Goal: Task Accomplishment & Management: Manage account settings

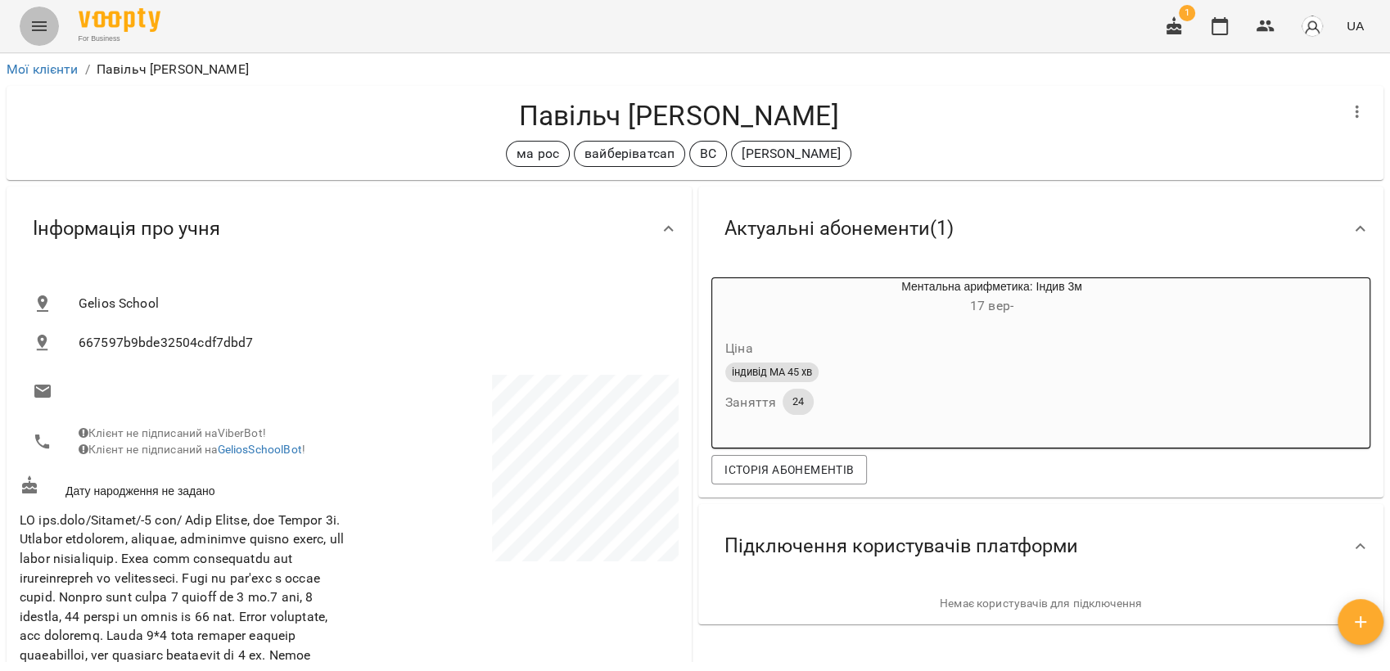
click at [51, 26] on button "Menu" at bounding box center [39, 26] width 39 height 39
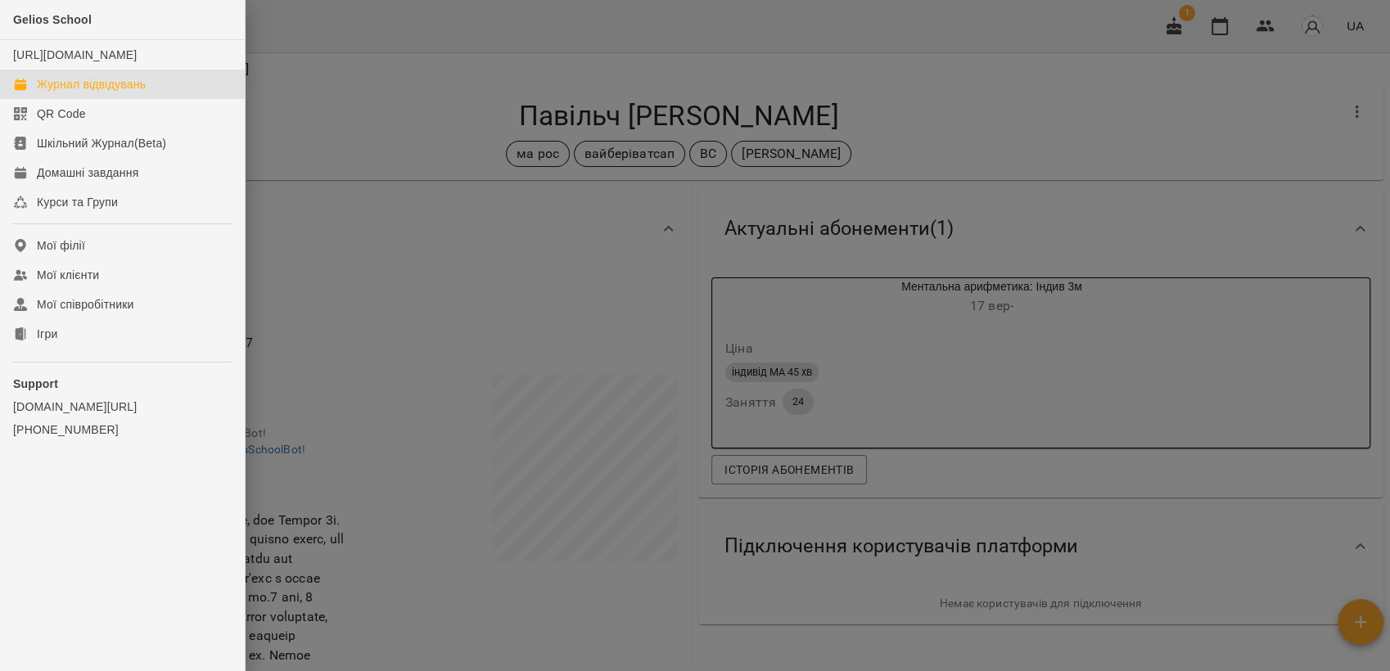
click at [79, 93] on div "Журнал відвідувань" at bounding box center [91, 84] width 109 height 16
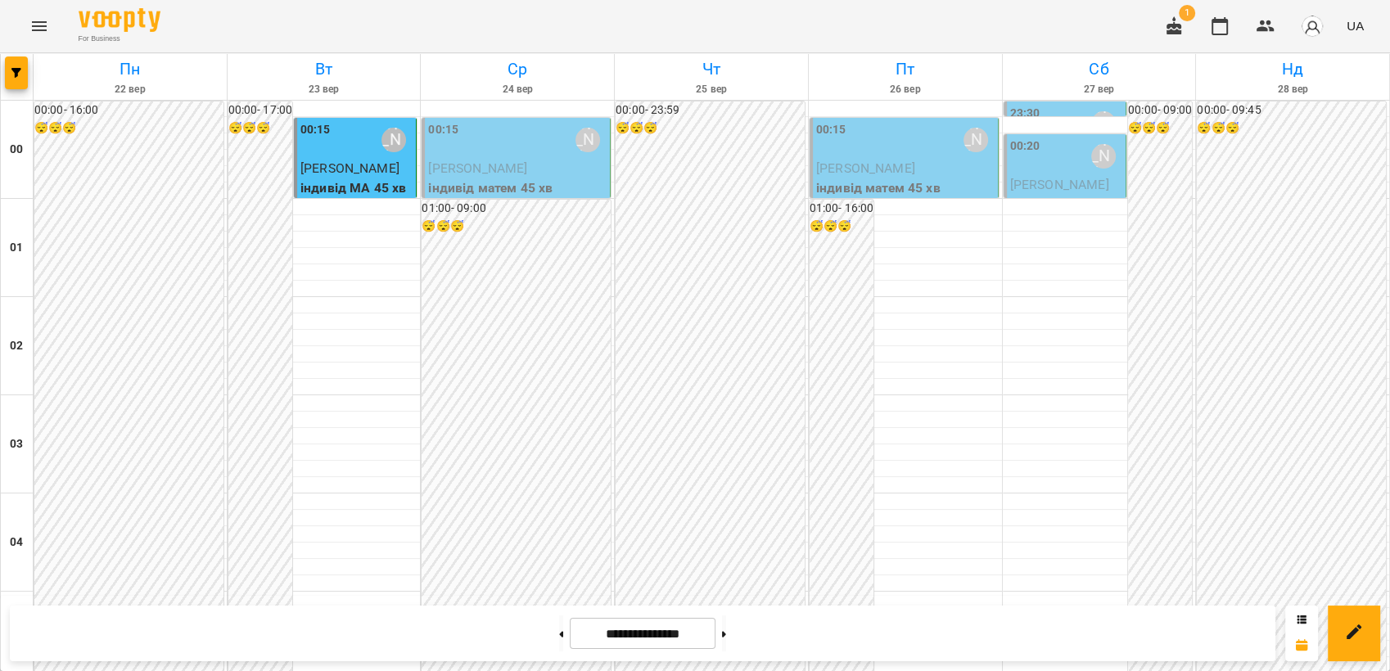
scroll to position [1588, 0]
click at [559, 631] on button at bounding box center [561, 634] width 4 height 36
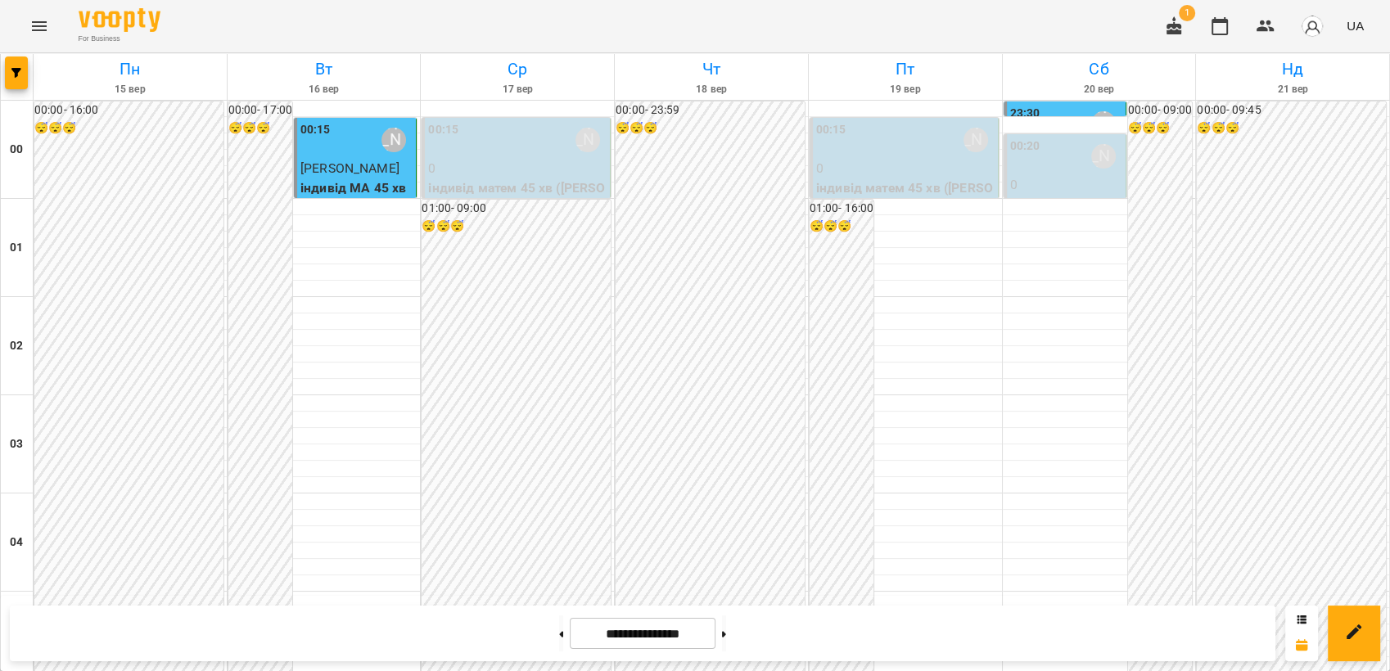
scroll to position [1860, 0]
click at [726, 636] on button at bounding box center [724, 634] width 4 height 36
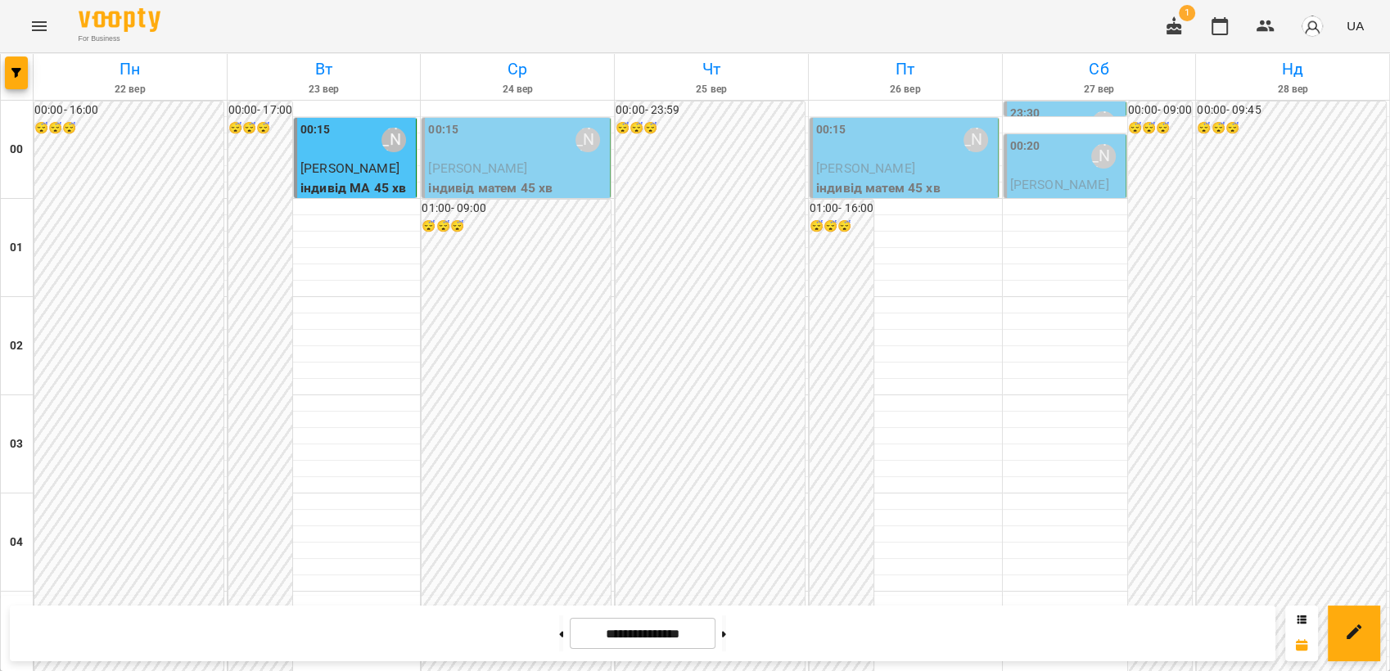
scroll to position [951, 0]
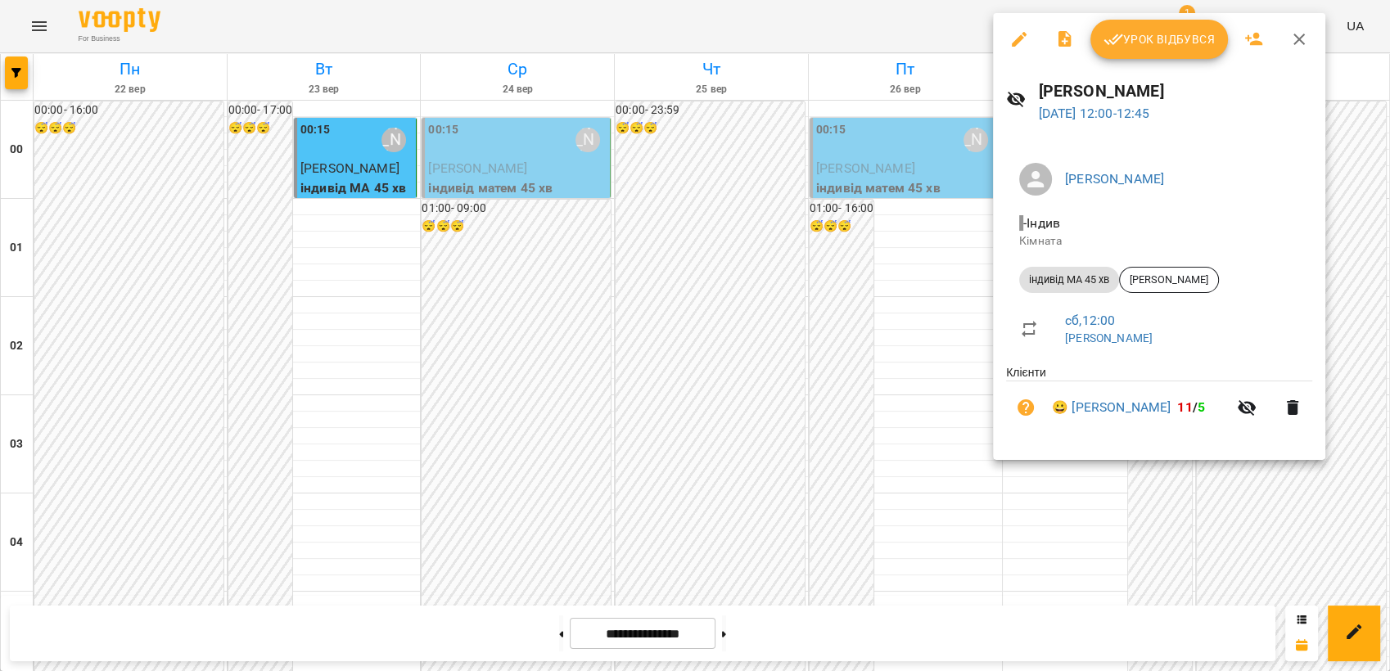
click at [794, 335] on div at bounding box center [695, 335] width 1390 height 671
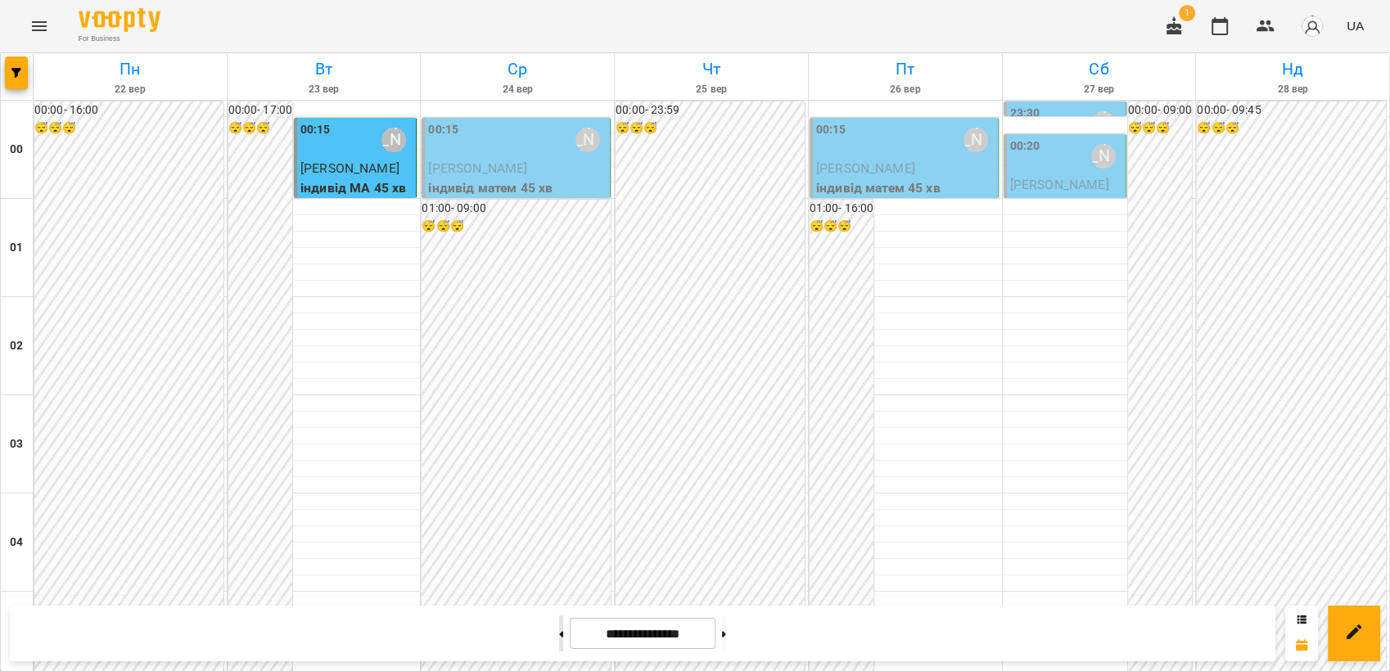
click at [559, 632] on button at bounding box center [561, 634] width 4 height 36
type input "**********"
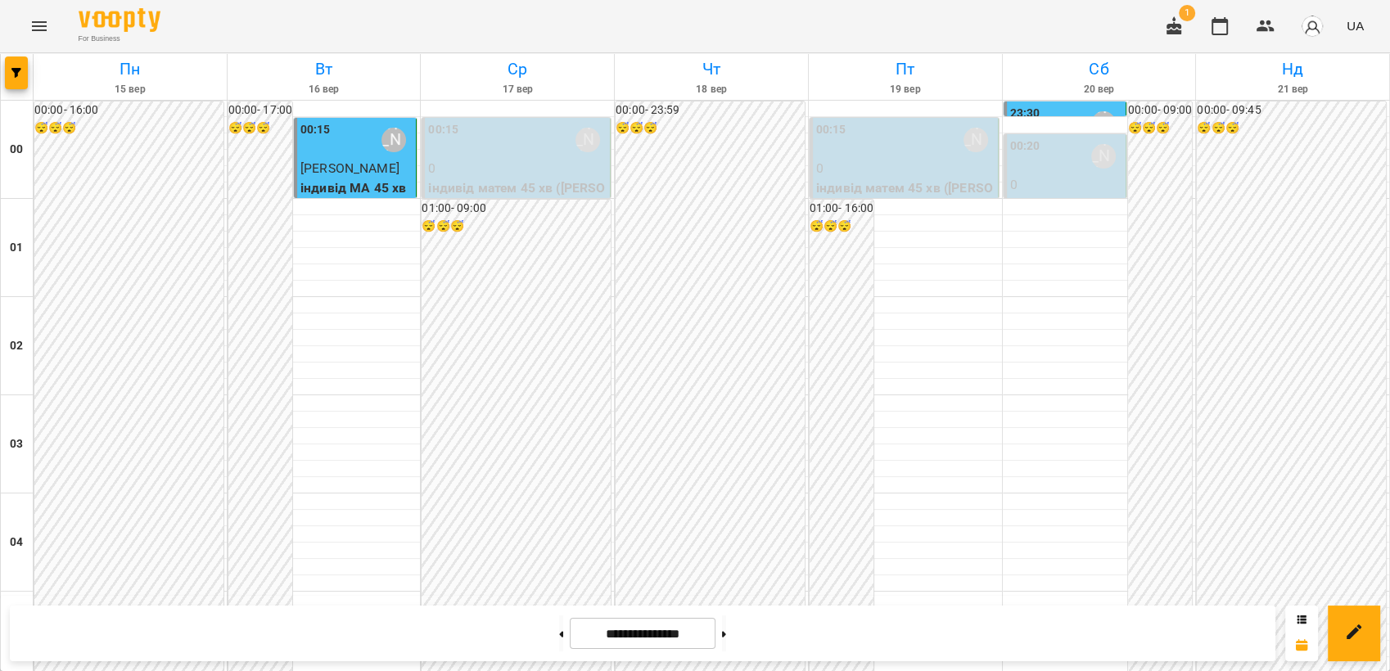
scroll to position [769, 0]
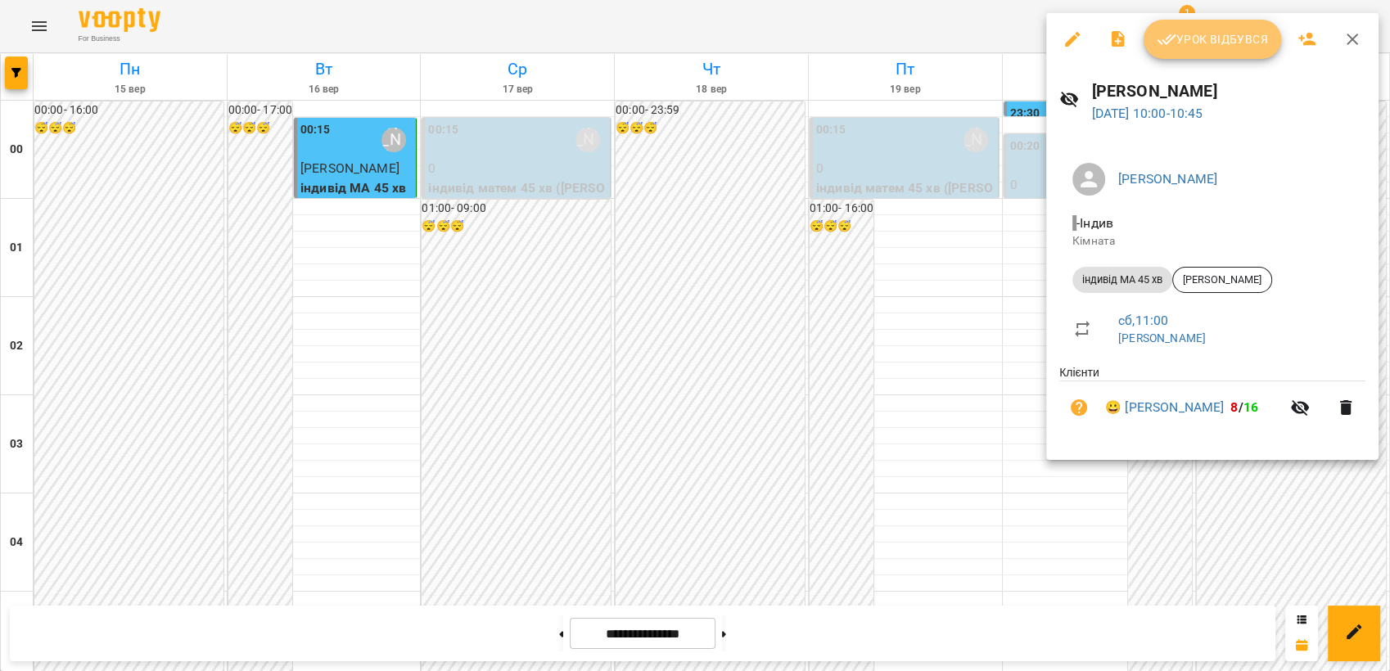
click at [1214, 42] on span "Урок відбувся" at bounding box center [1212, 39] width 111 height 20
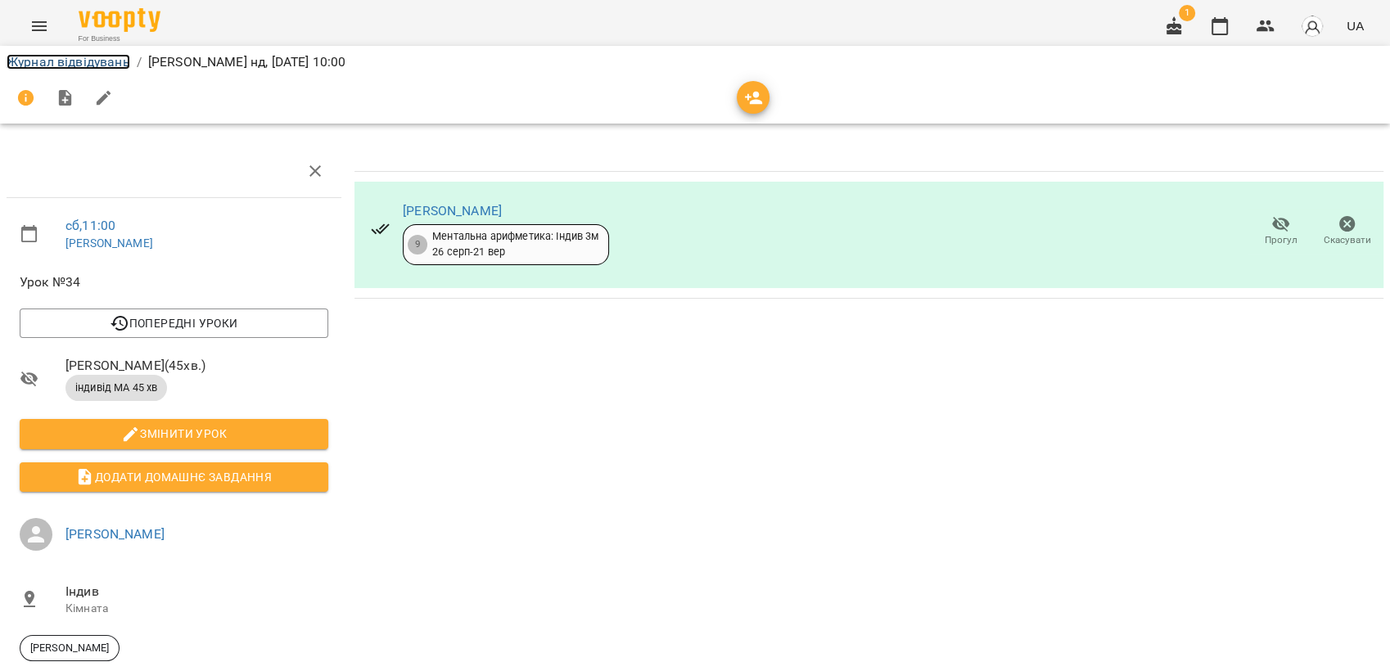
click at [43, 59] on link "Журнал відвідувань" at bounding box center [69, 62] width 124 height 16
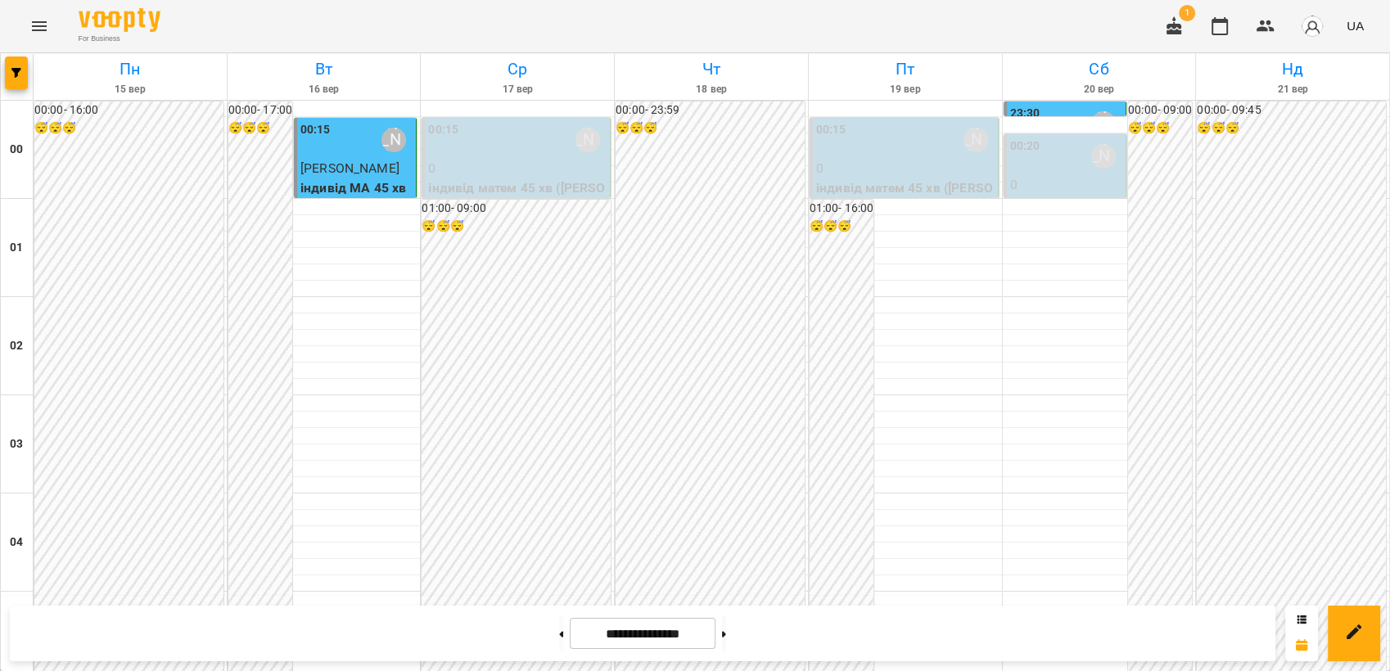
scroll to position [910, 0]
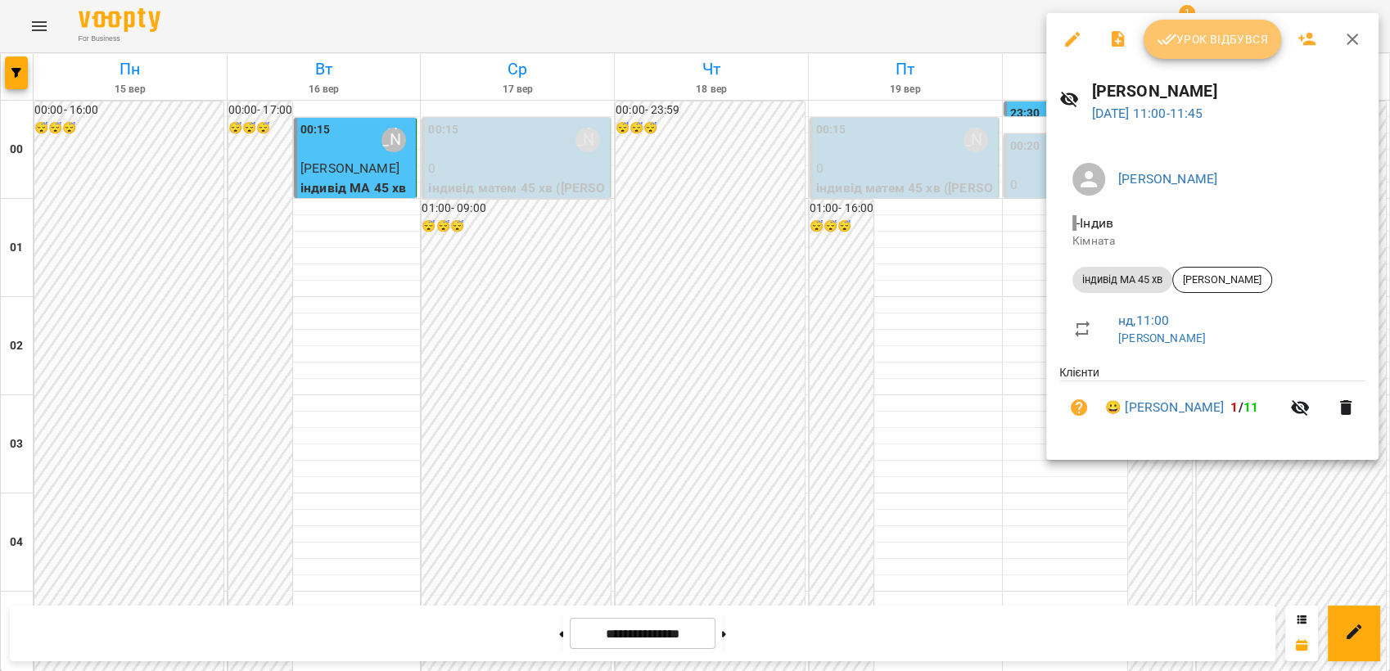
click at [1190, 38] on span "Урок відбувся" at bounding box center [1212, 39] width 111 height 20
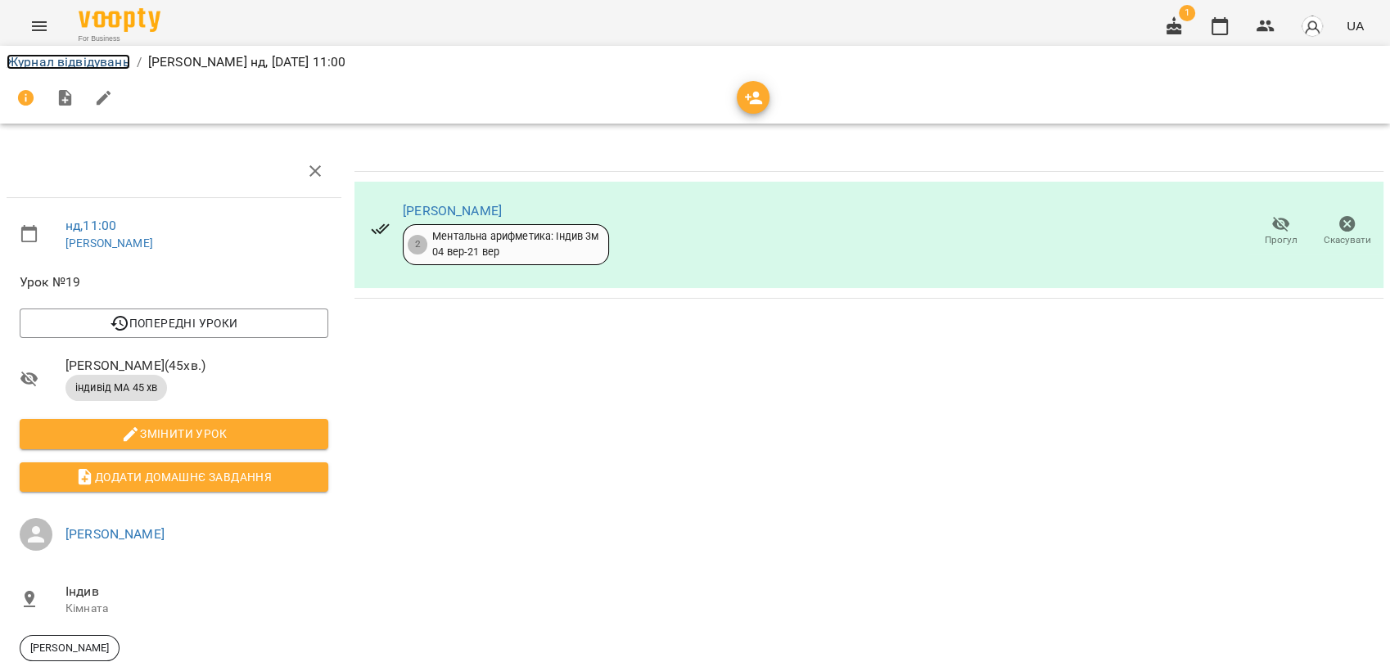
click at [61, 58] on link "Журнал відвідувань" at bounding box center [69, 62] width 124 height 16
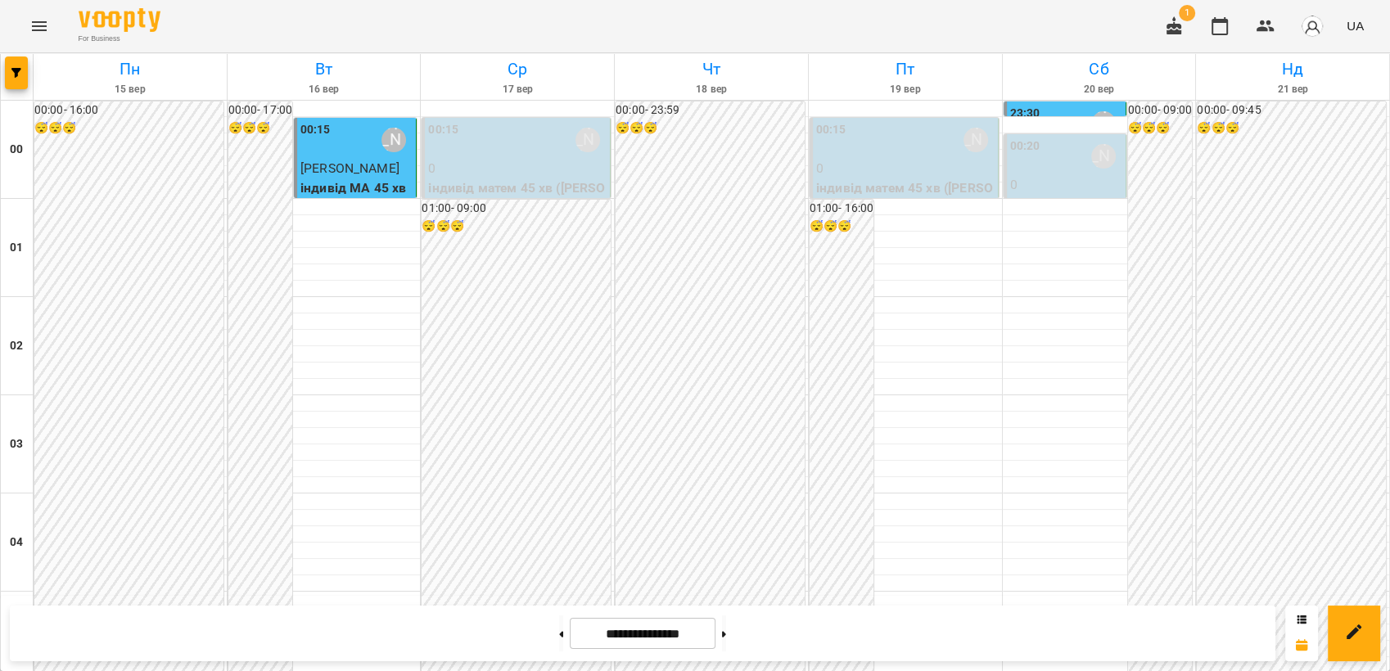
scroll to position [1001, 0]
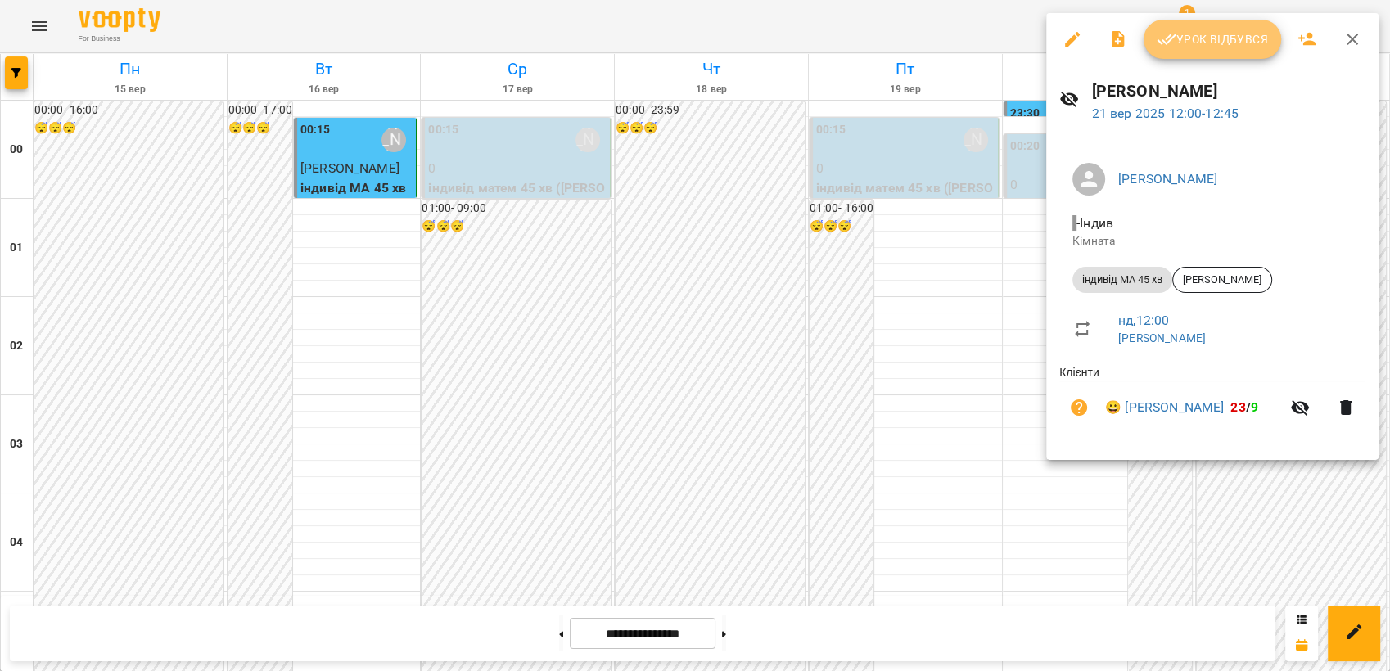
click at [1204, 37] on span "Урок відбувся" at bounding box center [1212, 39] width 111 height 20
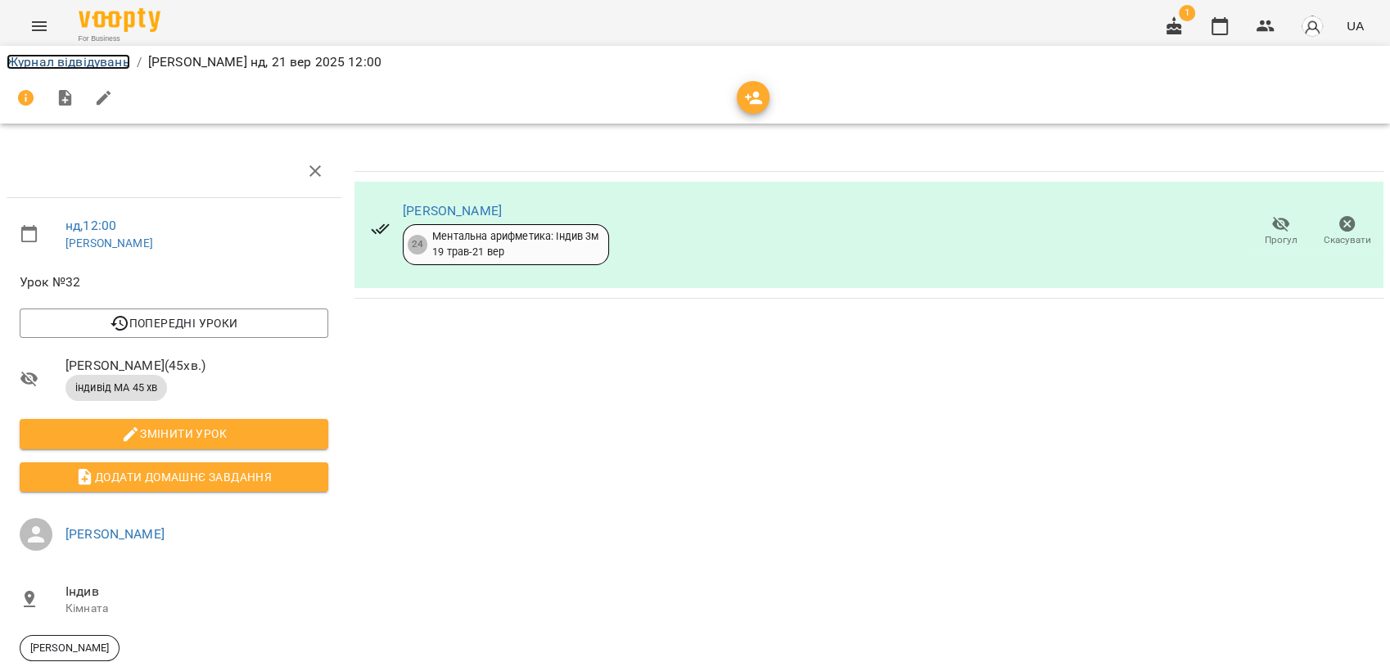
drag, startPoint x: 79, startPoint y: 56, endPoint x: 644, endPoint y: 69, distance: 564.3
click at [82, 56] on link "Журнал відвідувань" at bounding box center [69, 62] width 124 height 16
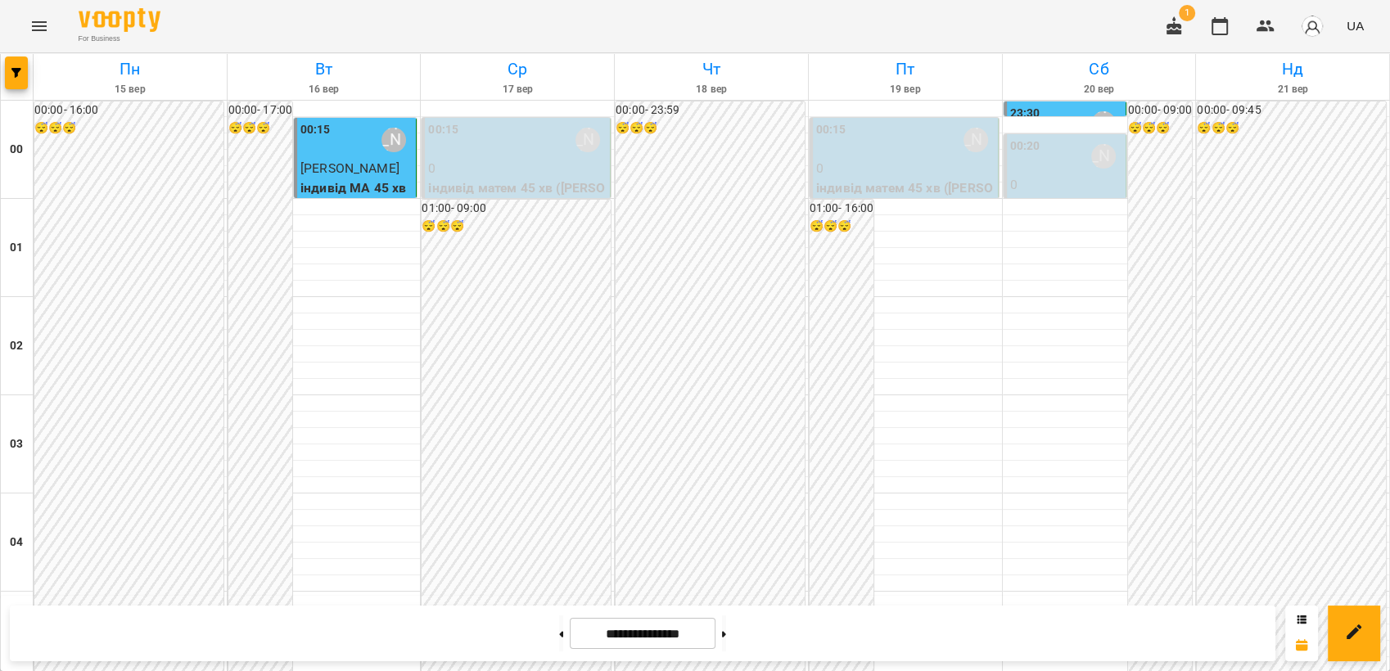
scroll to position [910, 0]
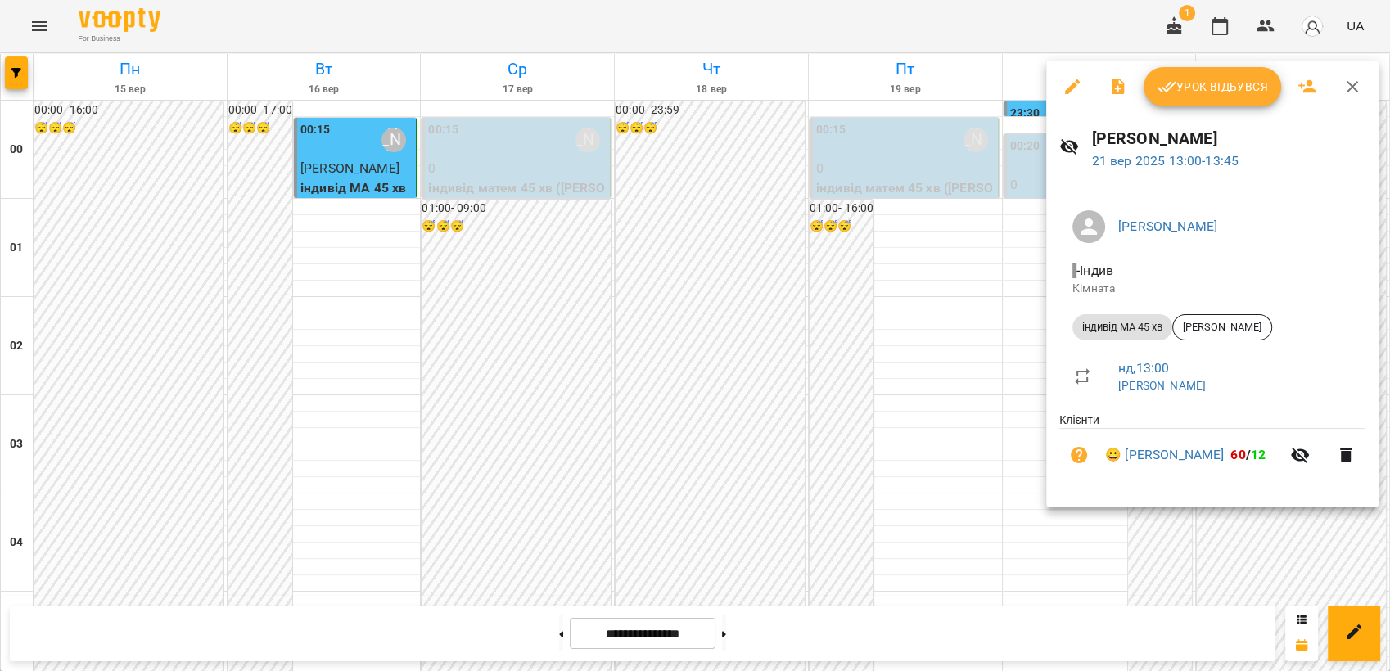
click at [1213, 88] on span "Урок відбувся" at bounding box center [1212, 87] width 111 height 20
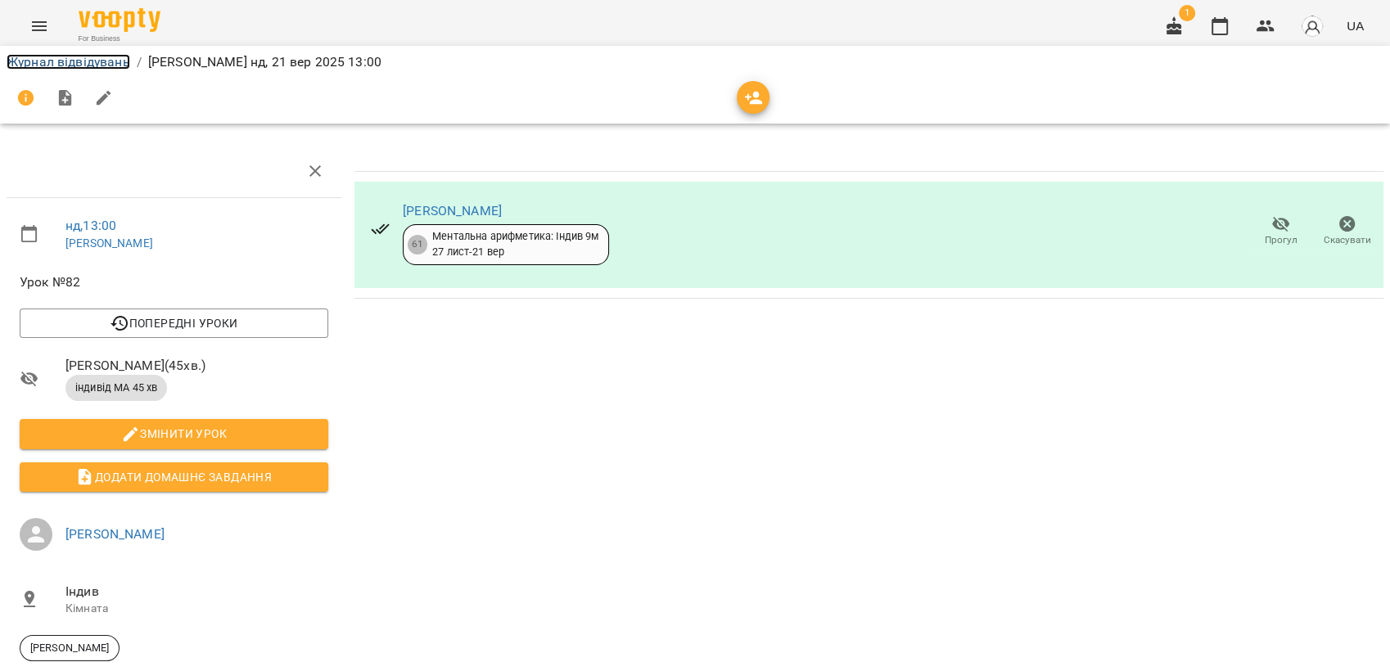
drag, startPoint x: 66, startPoint y: 64, endPoint x: 199, endPoint y: 66, distance: 132.7
click at [67, 63] on link "Журнал відвідувань" at bounding box center [69, 62] width 124 height 16
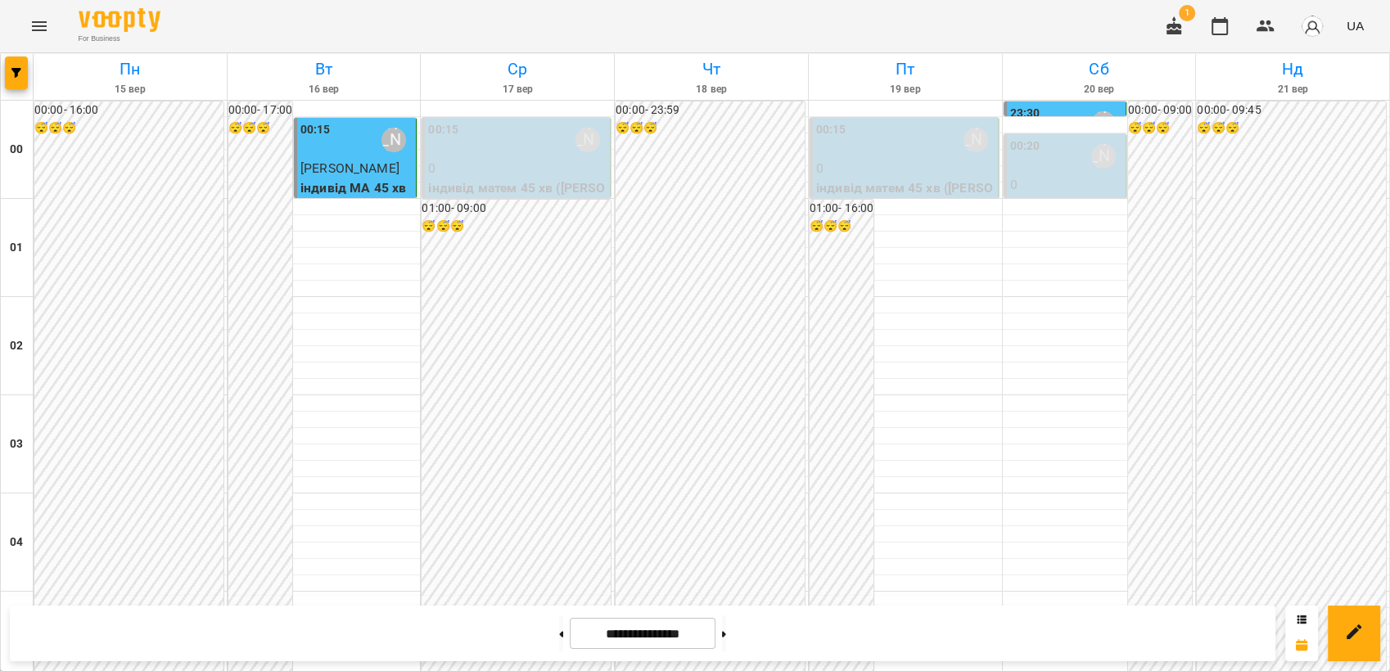
scroll to position [1001, 0]
